Goal: Navigation & Orientation: Find specific page/section

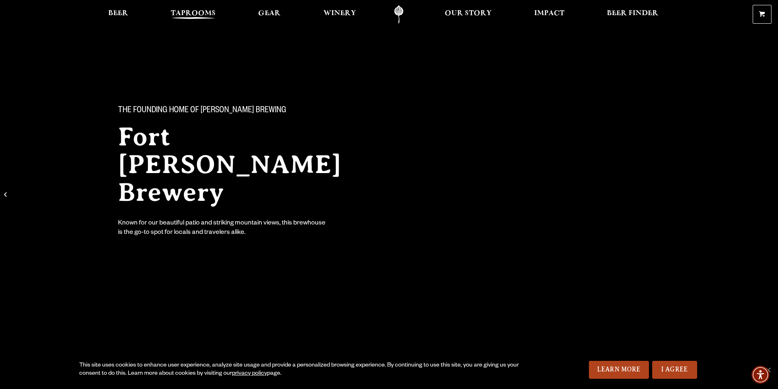
click at [187, 11] on span "Taprooms" at bounding box center [193, 13] width 45 height 7
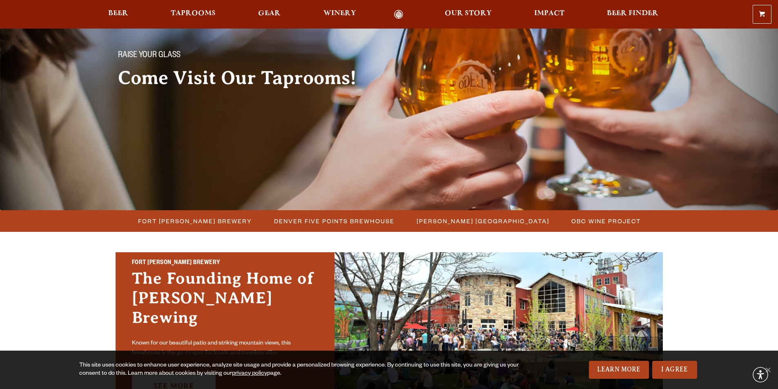
scroll to position [123, 0]
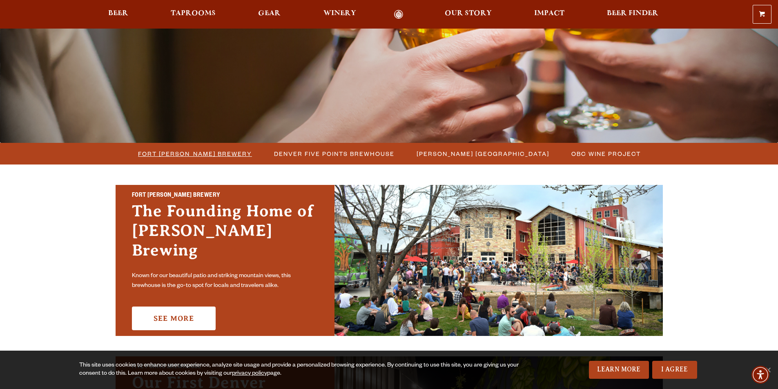
click at [223, 153] on span "Fort [PERSON_NAME] Brewery" at bounding box center [195, 154] width 114 height 12
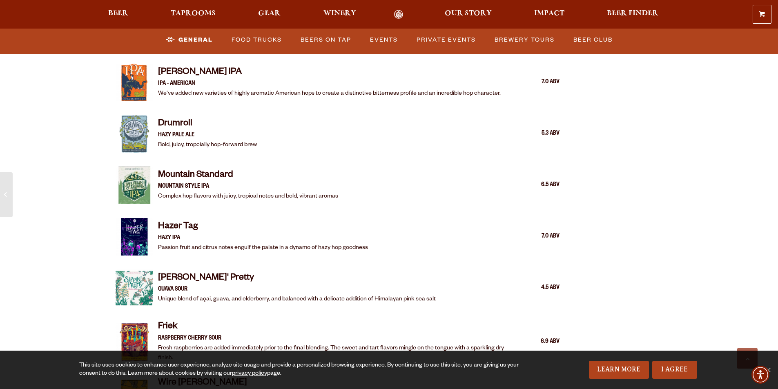
scroll to position [1144, 0]
